Goal: Communication & Community: Participate in discussion

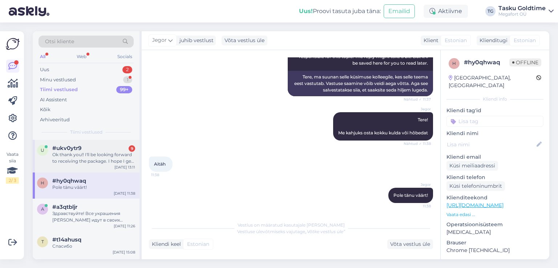
click at [113, 162] on div "Ok thank you!! I'll be looking forward to receiving the package. I hope I get n…" at bounding box center [93, 158] width 83 height 13
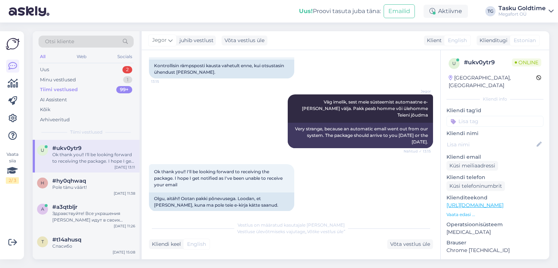
scroll to position [772, 0]
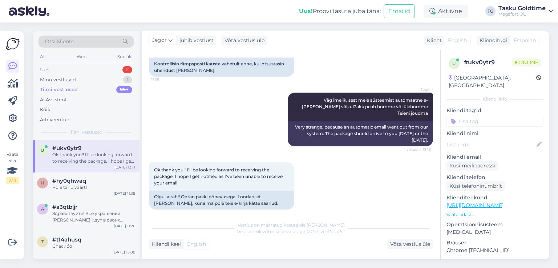
click at [128, 65] on div "Uus 2" at bounding box center [86, 70] width 95 height 10
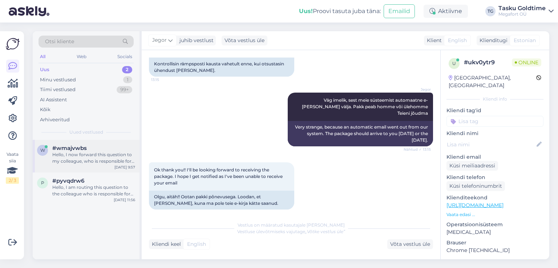
click at [110, 164] on div "Hello, I now forward this question to my colleague, who is responsible for this…" at bounding box center [93, 158] width 83 height 13
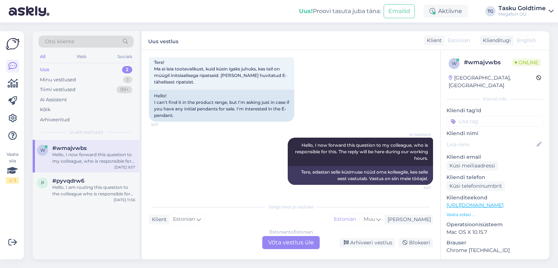
click at [117, 70] on div "Uus 2" at bounding box center [86, 70] width 95 height 10
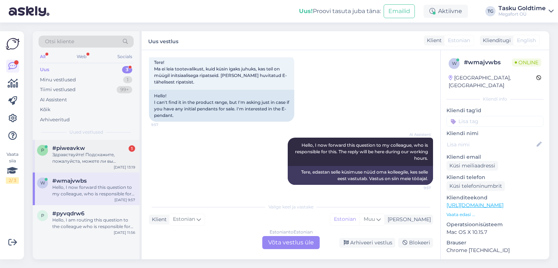
click at [117, 149] on div "#piweavkw 1" at bounding box center [93, 148] width 83 height 7
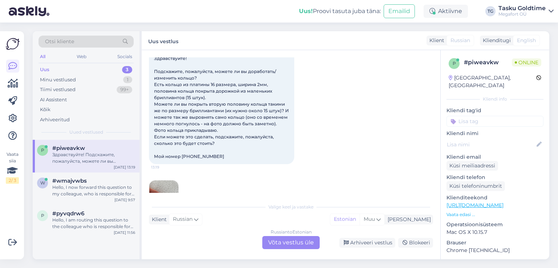
scroll to position [116, 0]
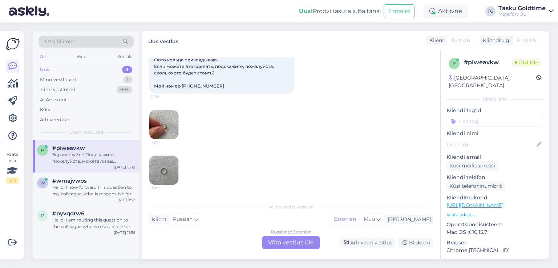
click at [168, 112] on img at bounding box center [163, 124] width 29 height 29
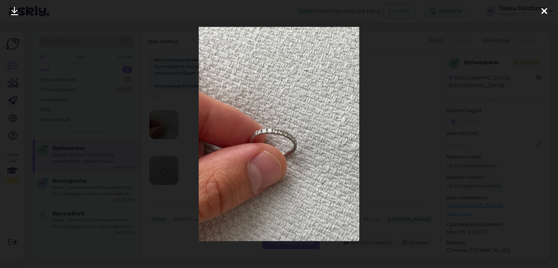
drag, startPoint x: 437, startPoint y: 125, endPoint x: 416, endPoint y: 130, distance: 21.7
click at [436, 125] on div at bounding box center [279, 134] width 558 height 268
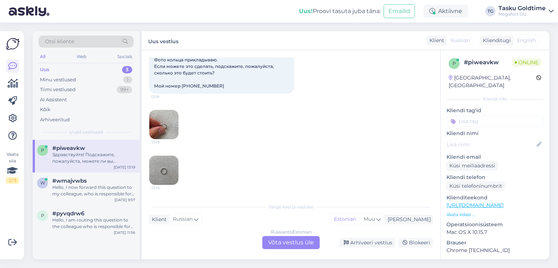
click at [172, 174] on img at bounding box center [163, 170] width 29 height 29
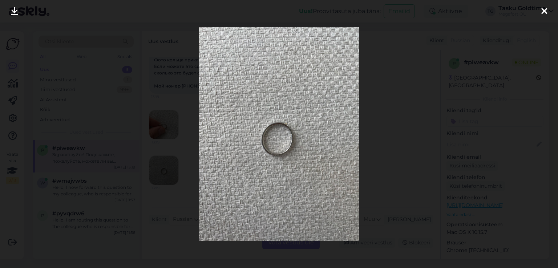
click at [180, 156] on div at bounding box center [279, 134] width 558 height 268
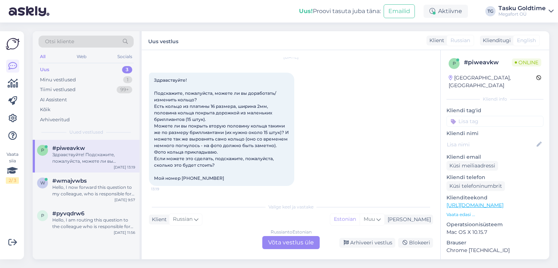
scroll to position [36, 0]
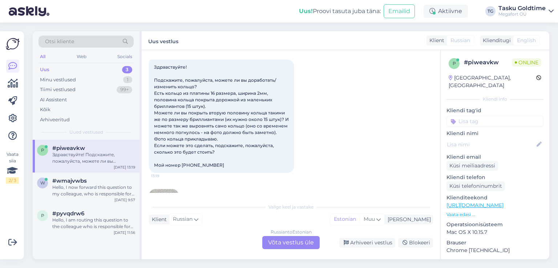
click at [107, 69] on div "Uus 3" at bounding box center [86, 70] width 95 height 10
